Goal: Task Accomplishment & Management: Manage account settings

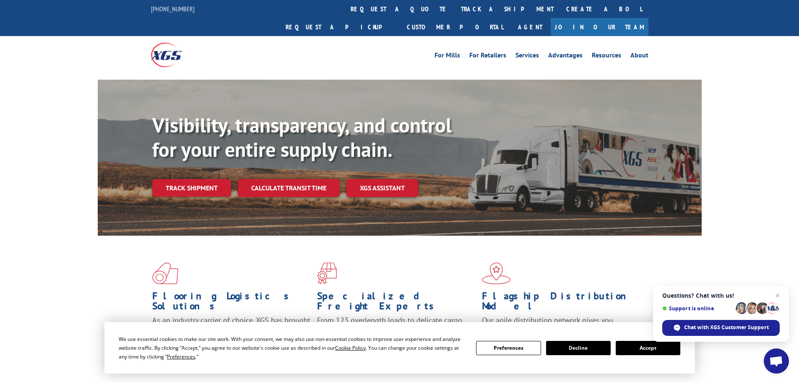
click at [531, 346] on button "Preferences" at bounding box center [508, 348] width 65 height 14
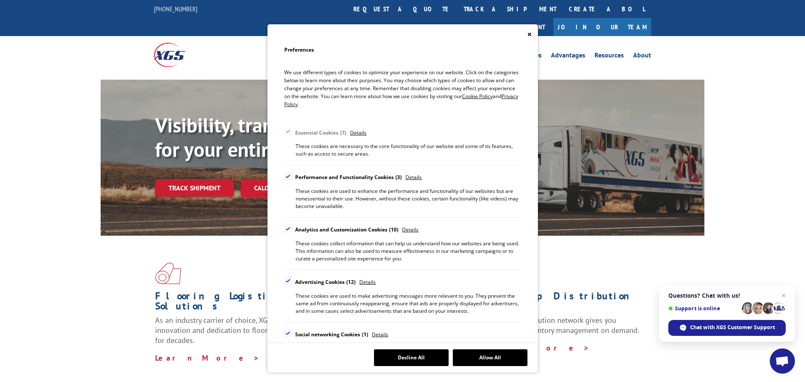
click at [287, 173] on div "Cookie Consent Preferences" at bounding box center [288, 176] width 8 height 8
click at [0, 0] on input "Performance and Functionality Cookies 3" at bounding box center [0, 0] width 0 height 0
click at [292, 228] on label "Analytics and Customization Cookies 10" at bounding box center [341, 230] width 115 height 10
click at [0, 0] on input "Analytics and Customization Cookies 10" at bounding box center [0, 0] width 0 height 0
click at [287, 278] on div "Cookie Consent Preferences" at bounding box center [288, 281] width 8 height 8
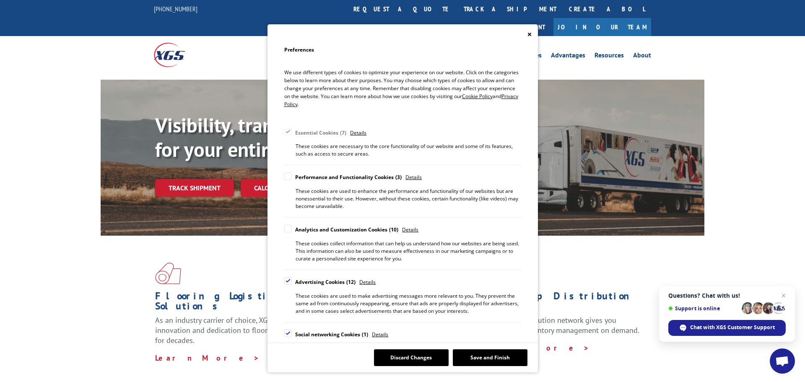
click at [0, 0] on input "Advertising Cookies 12" at bounding box center [0, 0] width 0 height 0
click at [286, 335] on div "Cookie Consent Preferences" at bounding box center [288, 334] width 8 height 8
click at [0, 0] on input "Social networking Cookies 1" at bounding box center [0, 0] width 0 height 0
click at [492, 362] on button "Save and Finish" at bounding box center [490, 357] width 75 height 17
